Goal: Information Seeking & Learning: Learn about a topic

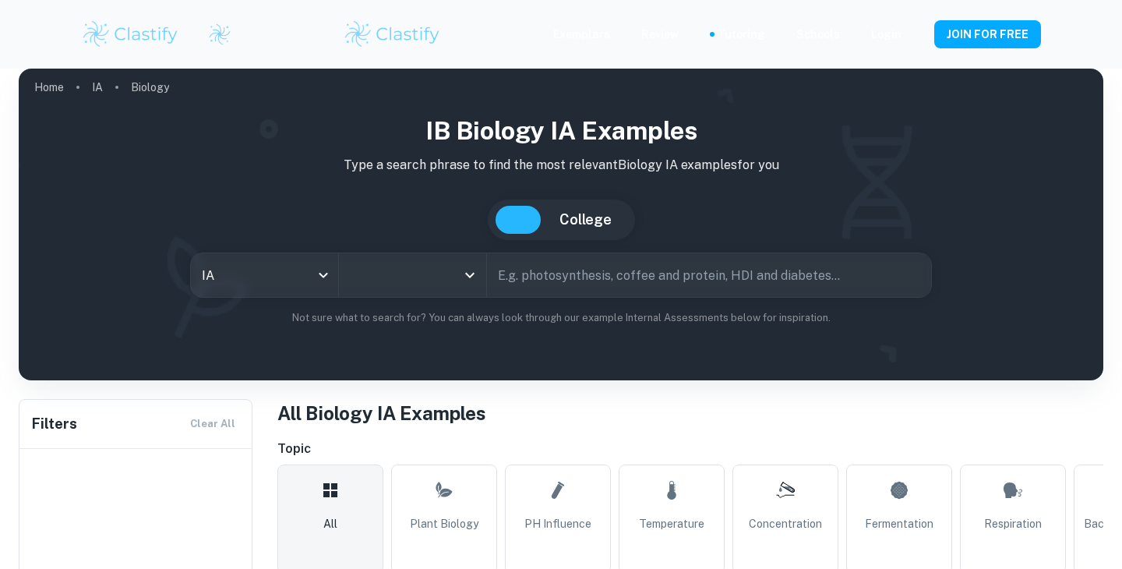
type input "Biology"
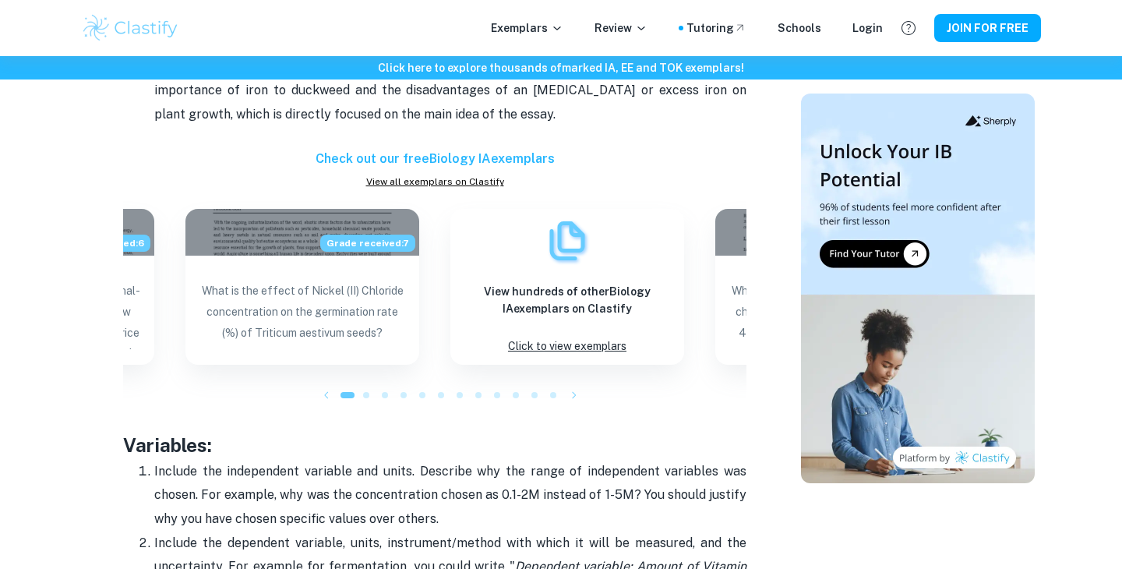
scroll to position [2418, 0]
